Goal: Information Seeking & Learning: Compare options

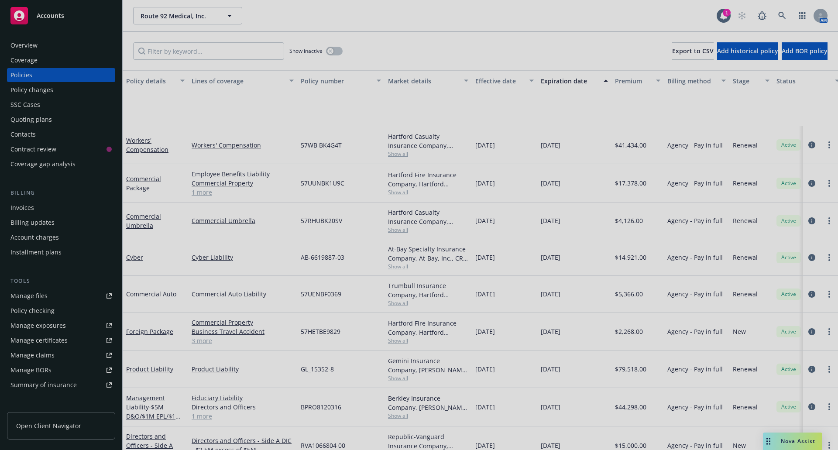
scroll to position [93, 0]
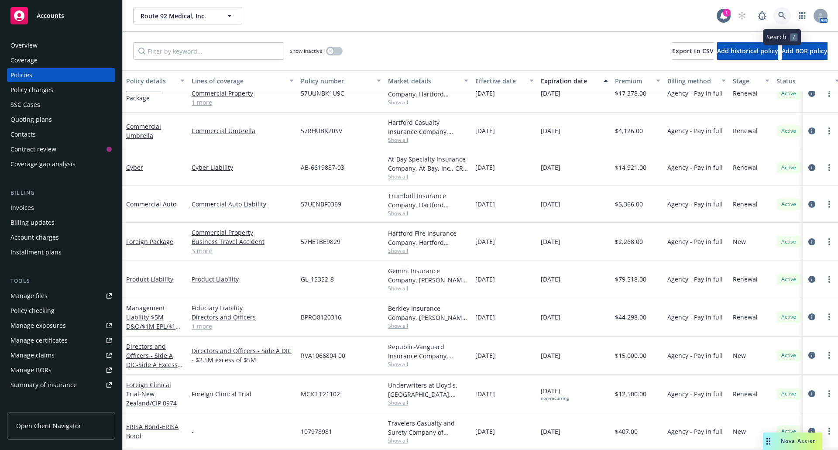
click at [777, 13] on link at bounding box center [781, 15] width 17 height 17
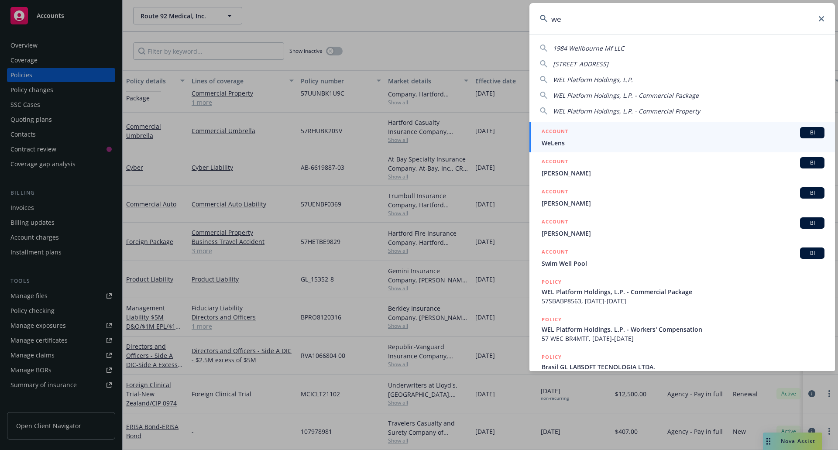
type input "w"
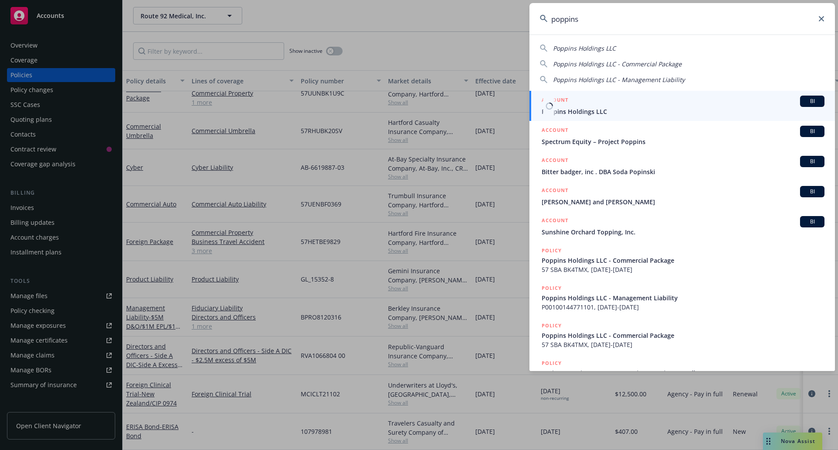
type input "poppins"
click at [578, 118] on link "ACCOUNT BI Poppins Holdings LLC" at bounding box center [681, 106] width 305 height 30
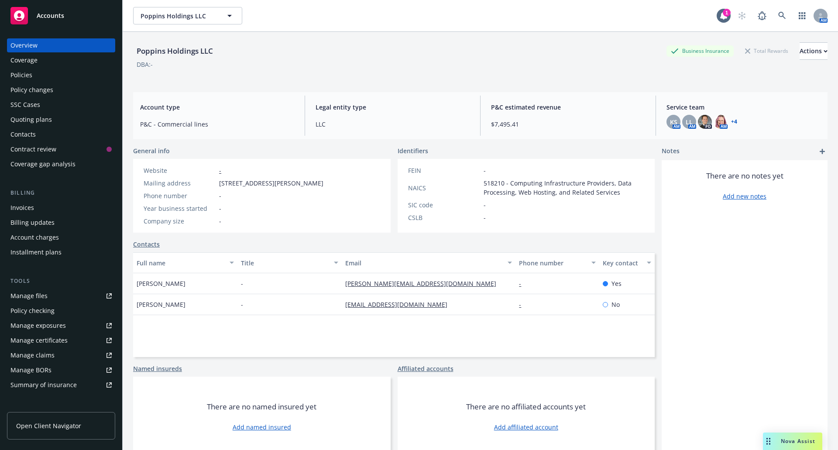
click at [38, 72] on div "Policies" at bounding box center [60, 75] width 101 height 14
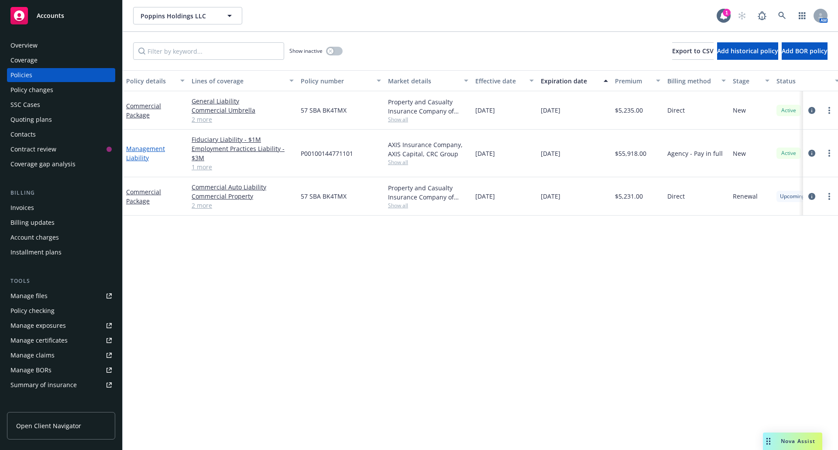
click at [140, 147] on link "Management Liability" at bounding box center [145, 152] width 39 height 17
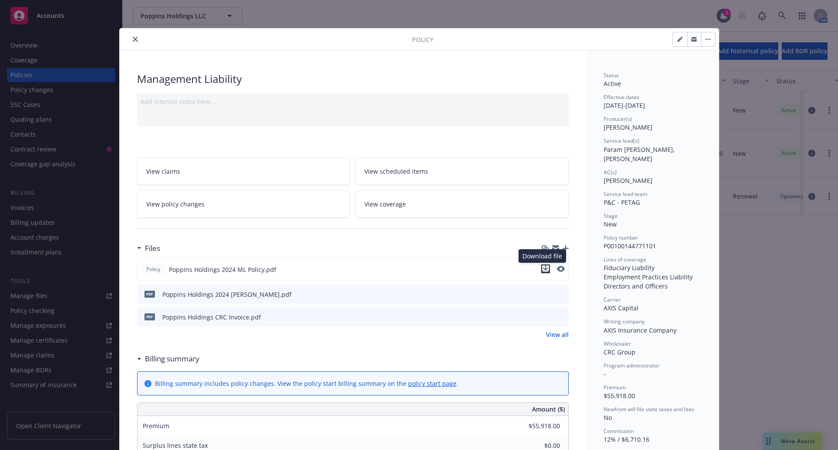
click at [542, 271] on icon "download file" at bounding box center [545, 268] width 7 height 7
click at [133, 40] on icon "close" at bounding box center [135, 39] width 5 height 5
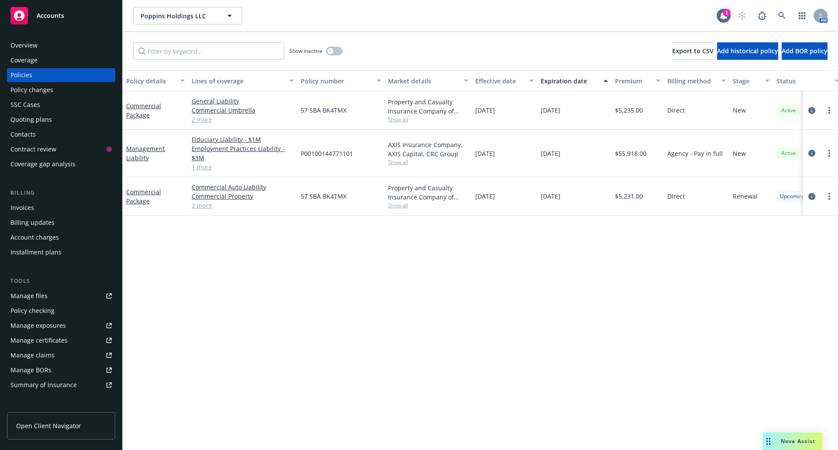
click at [785, 440] on span "Nova Assist" at bounding box center [798, 440] width 34 height 7
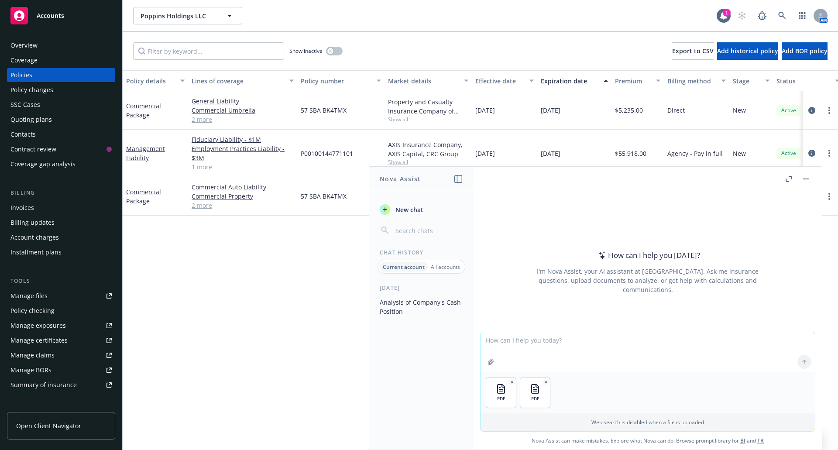
click at [545, 343] on textarea at bounding box center [647, 352] width 334 height 40
type textarea "Can you please compare the crime coverage parts of the attached policies and su…"
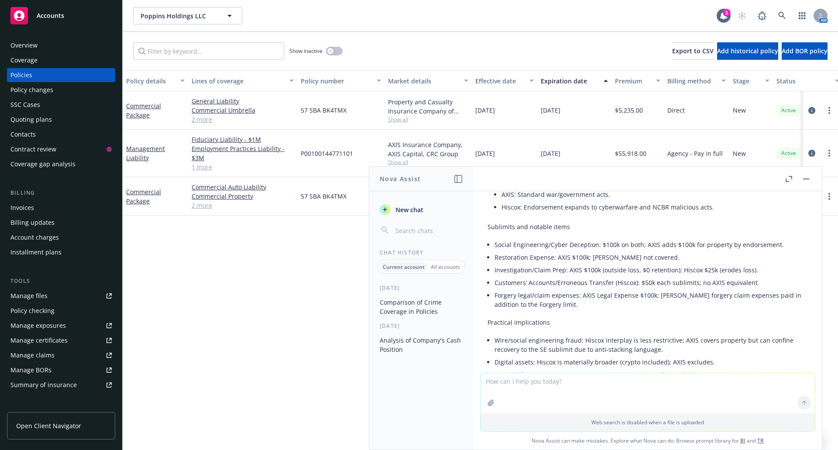
scroll to position [672, 0]
drag, startPoint x: 529, startPoint y: 294, endPoint x: 797, endPoint y: 298, distance: 267.5
click at [797, 298] on div "Here’s a concise comparison of the Crime Coverage Parts in the two attached pol…" at bounding box center [647, 78] width 334 height 983
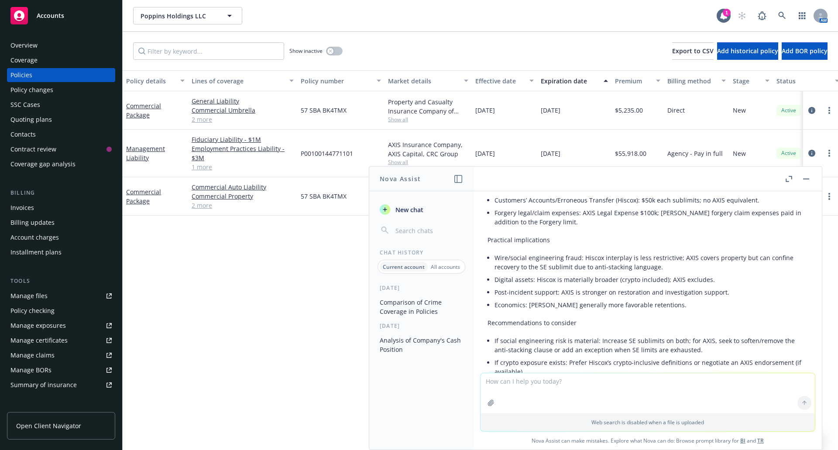
scroll to position [760, 0]
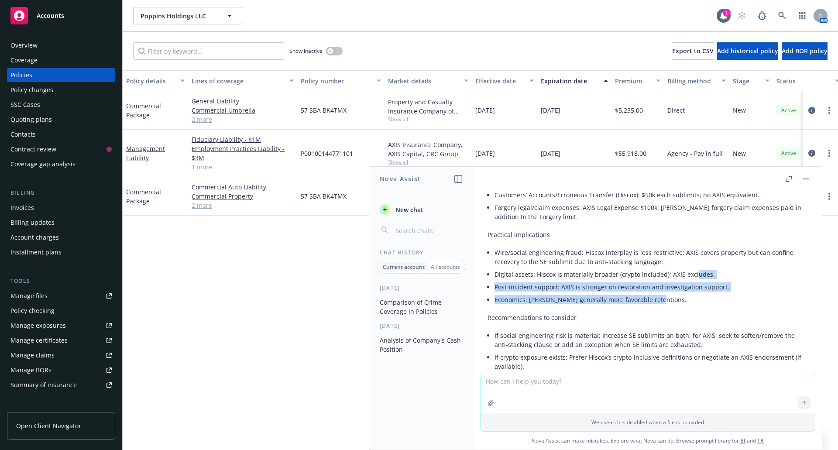
drag, startPoint x: 692, startPoint y: 271, endPoint x: 799, endPoint y: 303, distance: 112.5
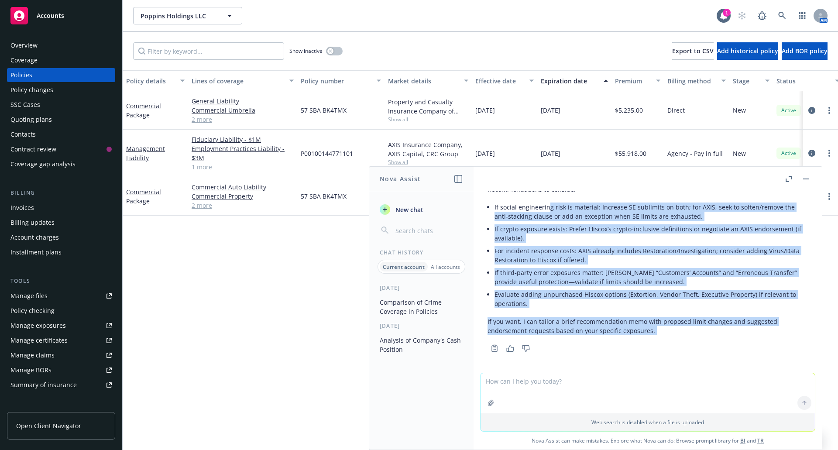
scroll to position [891, 0]
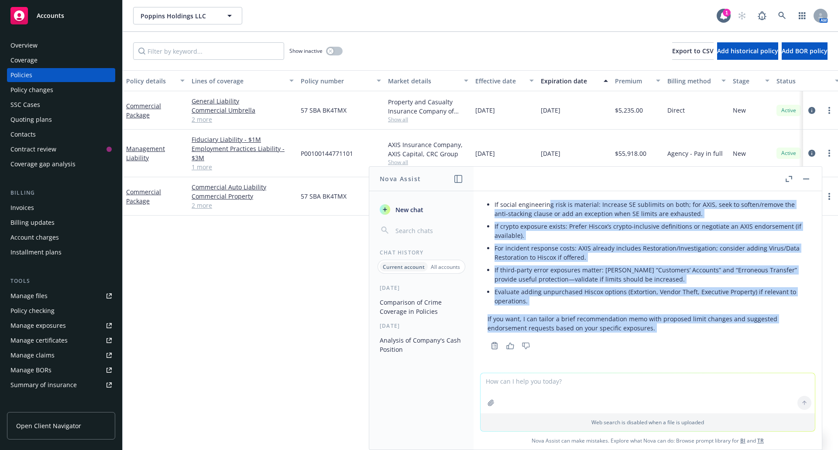
drag, startPoint x: 549, startPoint y: 293, endPoint x: 766, endPoint y: 356, distance: 226.2
click at [765, 358] on div "pdf Poppins Holdings 2024 ML Policy.pdf pdf Poppins Holdco LLC - Hiscox Insuran…" at bounding box center [647, 282] width 348 height 182
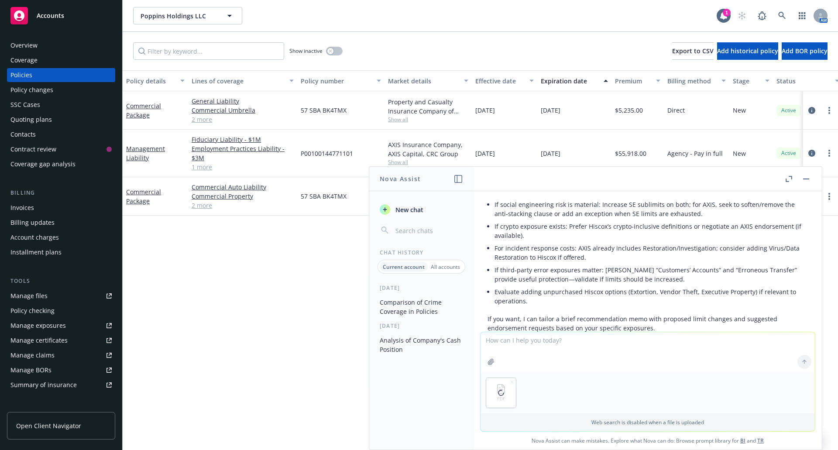
click at [513, 343] on textarea at bounding box center [647, 352] width 334 height 40
type textarea "Please include the attached Zurich policy in your comparison"
click at [801, 365] on button at bounding box center [804, 362] width 14 height 14
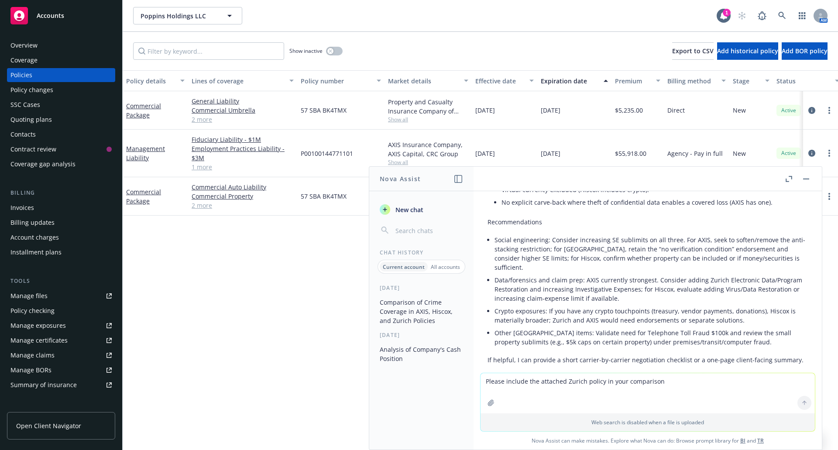
scroll to position [2107, 0]
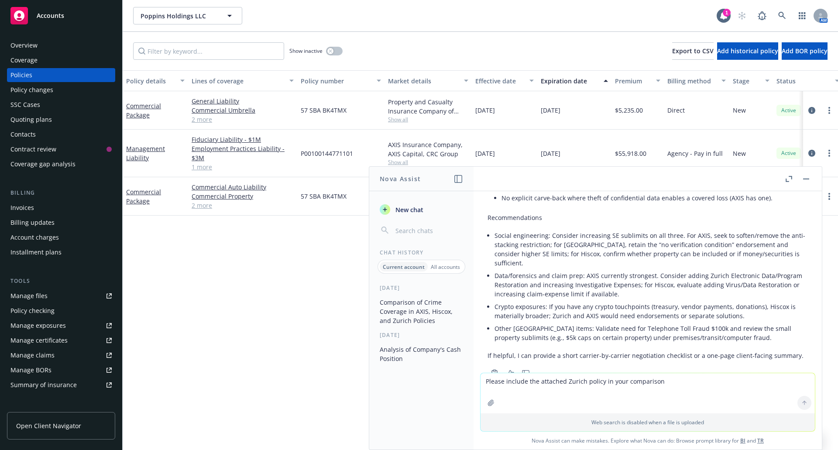
click at [580, 377] on textarea "Please include the attached Zurich policy in your comparison" at bounding box center [647, 393] width 334 height 40
type textarea "Please provide a one-page client facing summary"
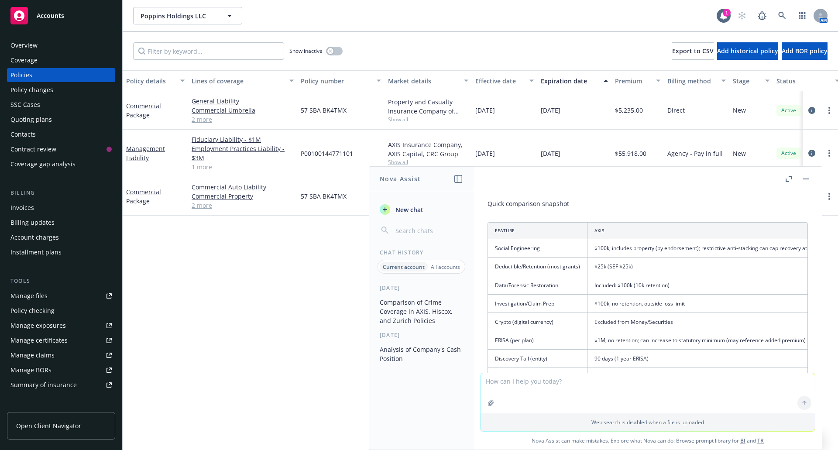
scroll to position [2472, 0]
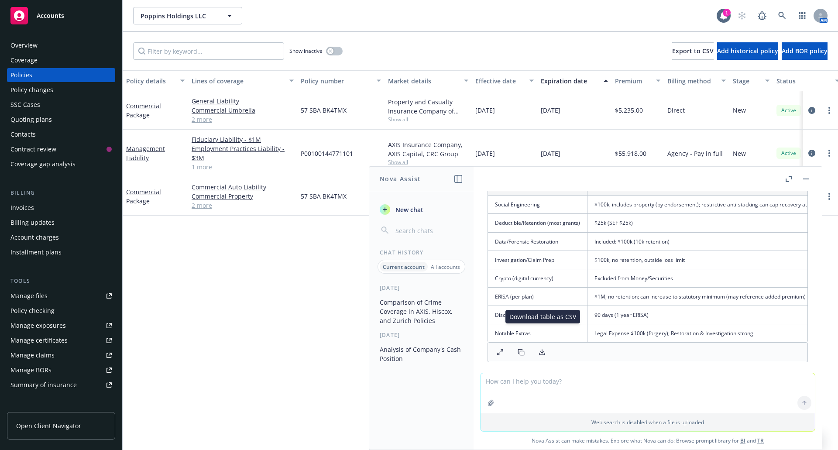
click at [543, 349] on icon at bounding box center [541, 352] width 7 height 7
click at [496, 346] on button at bounding box center [499, 352] width 17 height 12
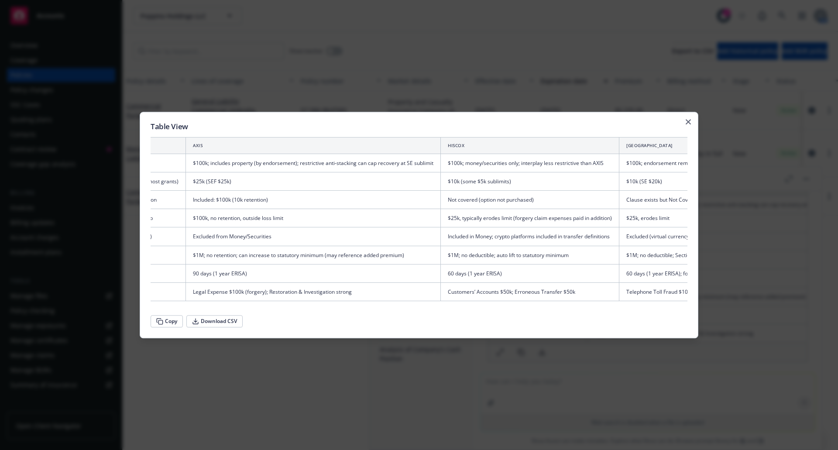
scroll to position [0, 0]
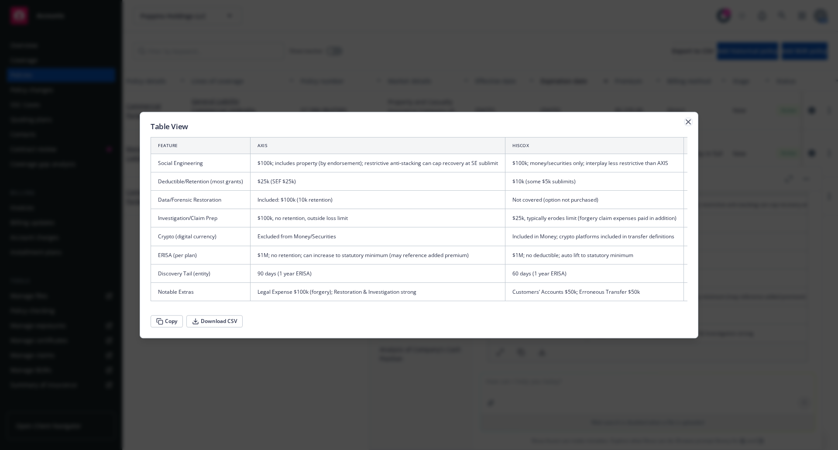
click at [689, 119] on icon "button" at bounding box center [687, 121] width 5 height 5
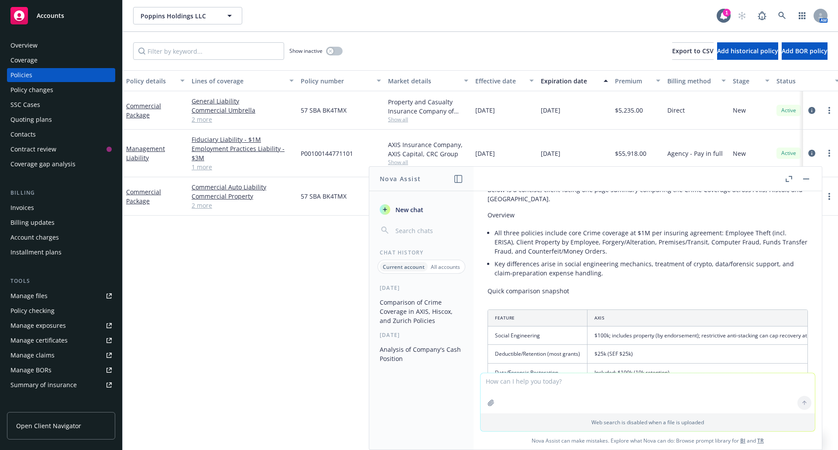
scroll to position [2298, 0]
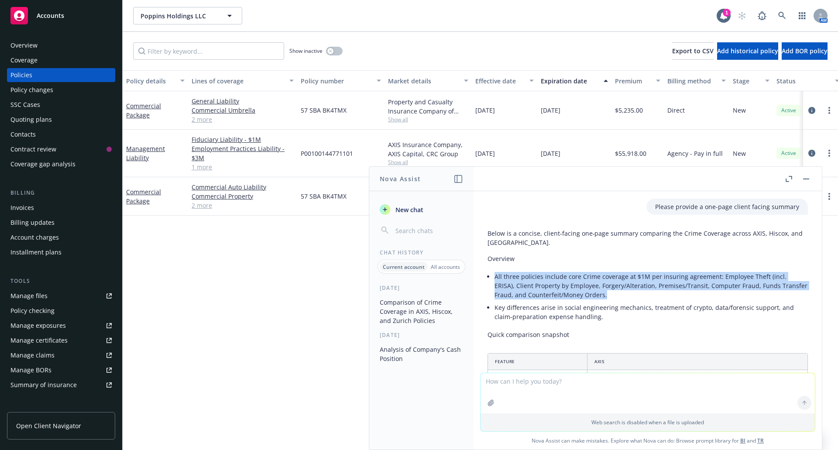
drag, startPoint x: 496, startPoint y: 248, endPoint x: 638, endPoint y: 267, distance: 143.5
click at [638, 270] on li "All three policies include core Crime coverage at $1M per insuring agreement: E…" at bounding box center [650, 285] width 313 height 31
copy li "All three policies include core Crime coverage at $1M per insuring agreement: E…"
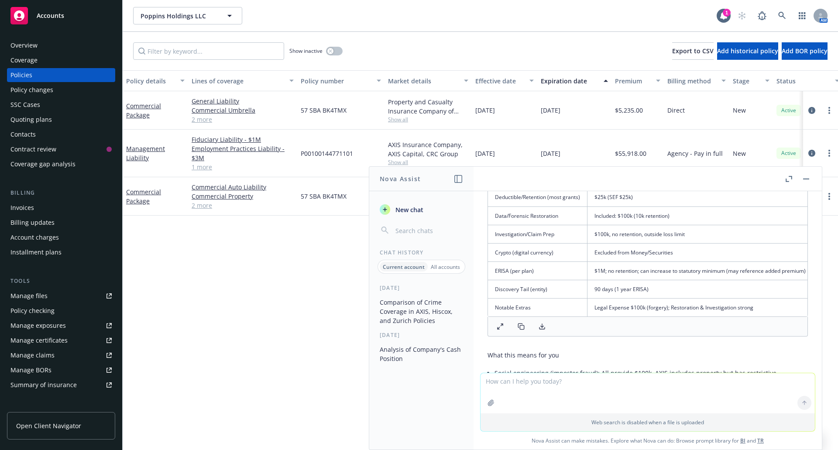
scroll to position [2516, 0]
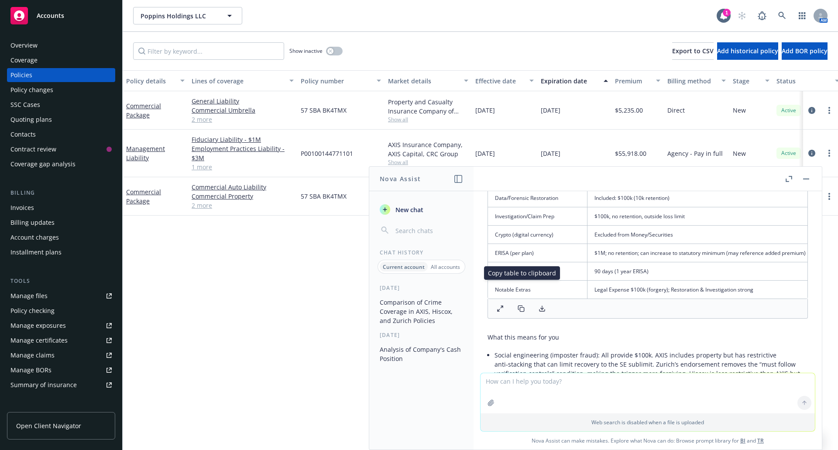
click at [520, 308] on rect at bounding box center [522, 310] width 4 height 4
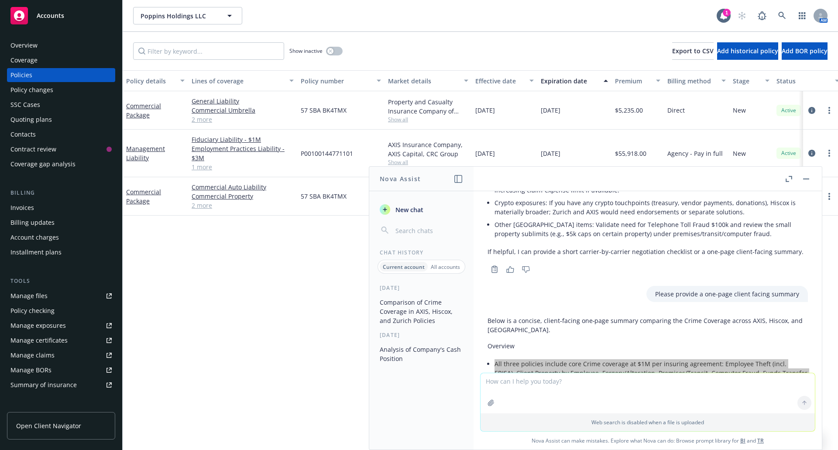
scroll to position [2254, 0]
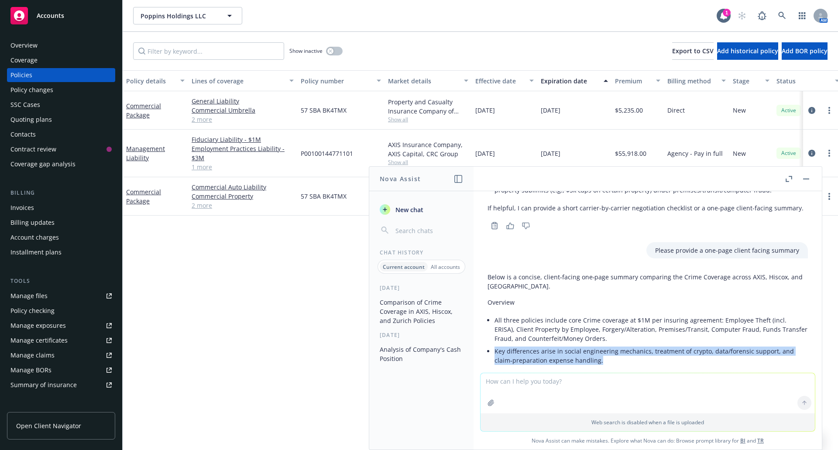
drag, startPoint x: 496, startPoint y: 324, endPoint x: 605, endPoint y: 332, distance: 109.3
click at [605, 345] on li "Key differences arise in social engineering mechanics, treatment of crypto, dat…" at bounding box center [650, 356] width 313 height 22
copy li "Key differences arise in social engineering mechanics, treatment of crypto, dat…"
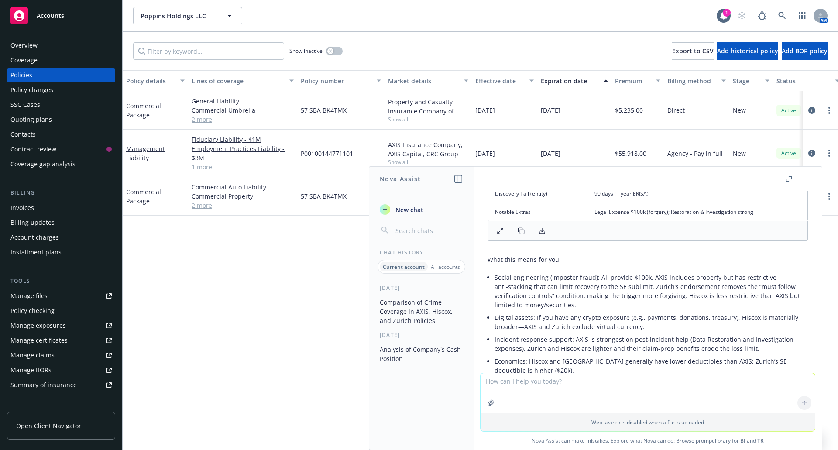
scroll to position [2603, 0]
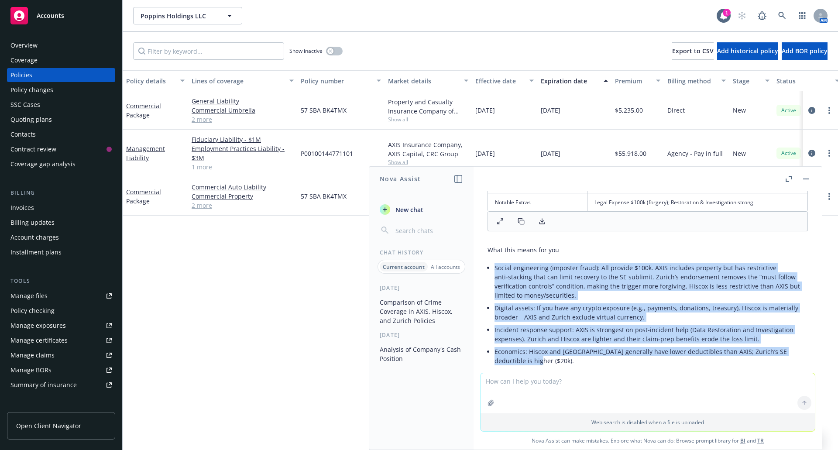
drag, startPoint x: 495, startPoint y: 248, endPoint x: 531, endPoint y: 343, distance: 100.8
click at [531, 343] on ul "Social engineering (imposter fraud): All provide $100k. AXIS includes property …" at bounding box center [650, 314] width 313 height 106
copy ul "Social engineering (imposter fraud): All provide $100k. AXIS includes property …"
